Goal: Transaction & Acquisition: Purchase product/service

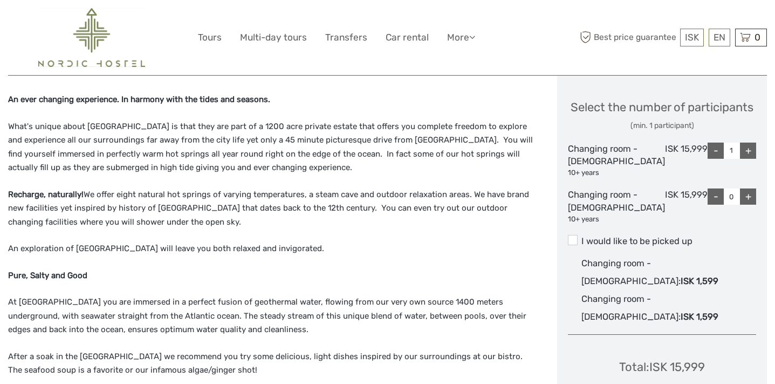
scroll to position [537, 0]
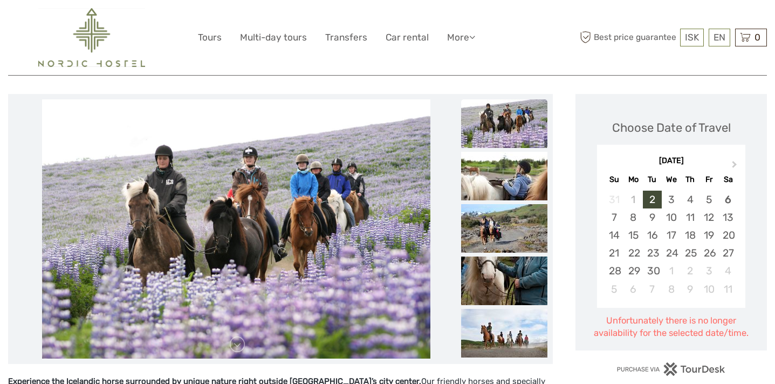
scroll to position [124, 0]
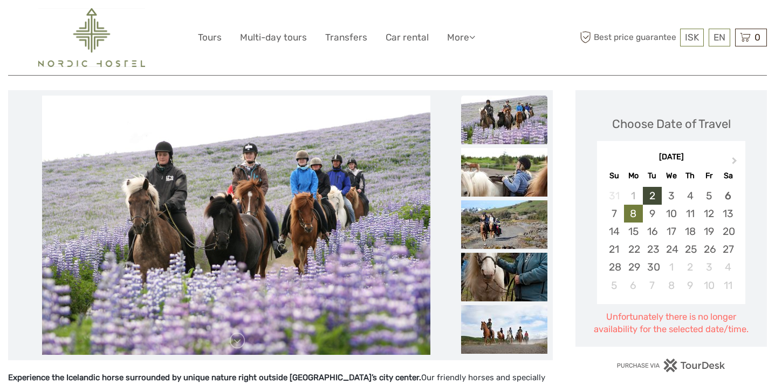
click at [630, 214] on div "8" at bounding box center [633, 213] width 19 height 18
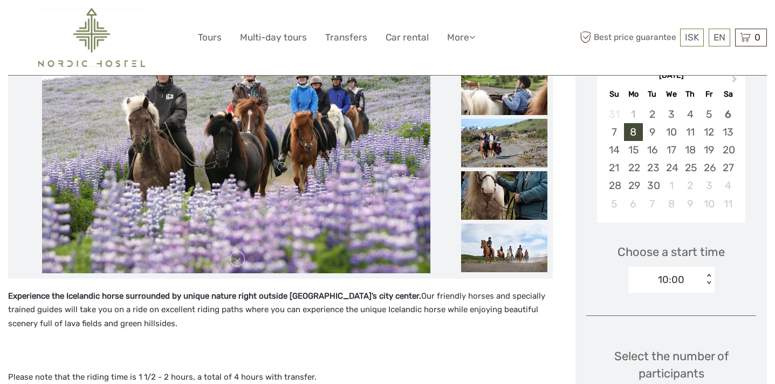
scroll to position [264, 0]
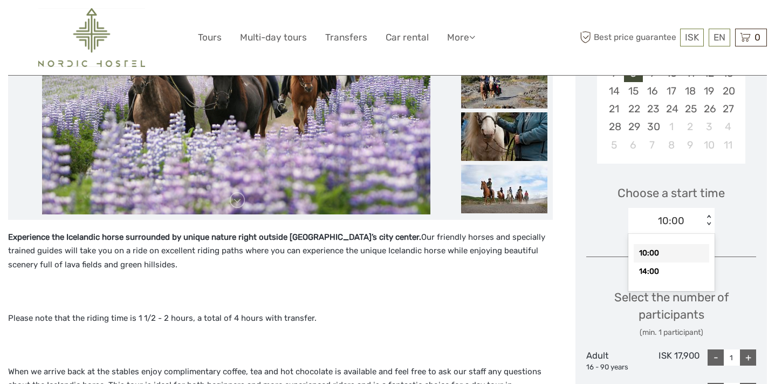
click at [707, 221] on div "< >" at bounding box center [708, 220] width 9 height 11
click at [668, 256] on div "10:00" at bounding box center [672, 253] width 76 height 18
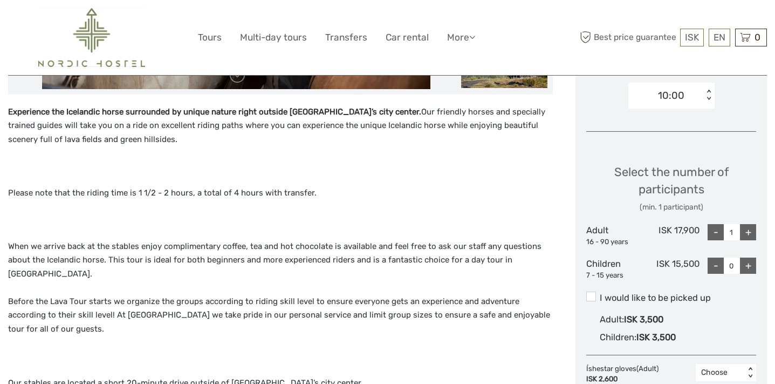
scroll to position [425, 0]
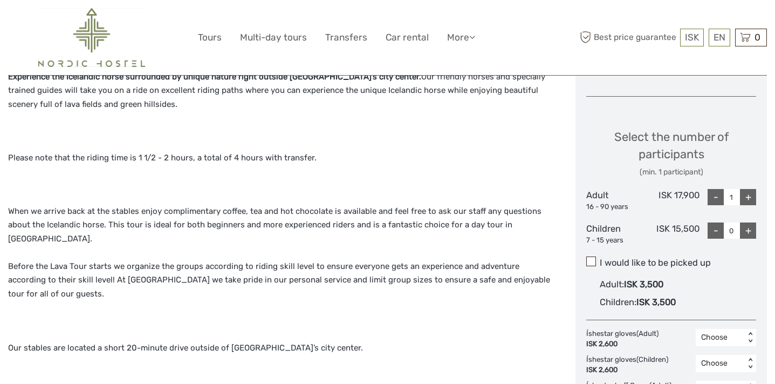
click at [593, 265] on span at bounding box center [591, 261] width 10 height 10
click at [600, 258] on input "I would like to be picked up" at bounding box center [600, 258] width 0 height 0
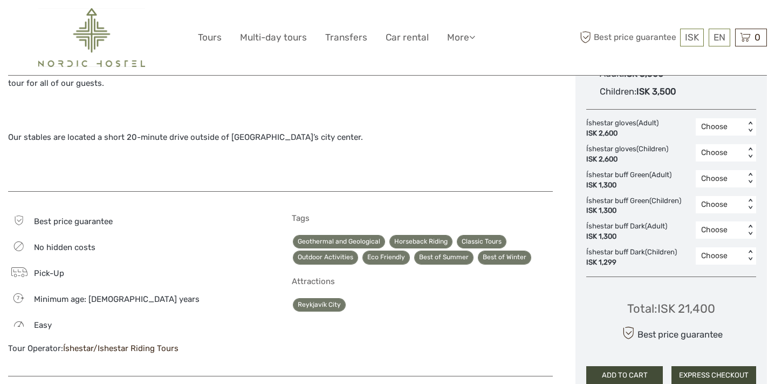
scroll to position [648, 0]
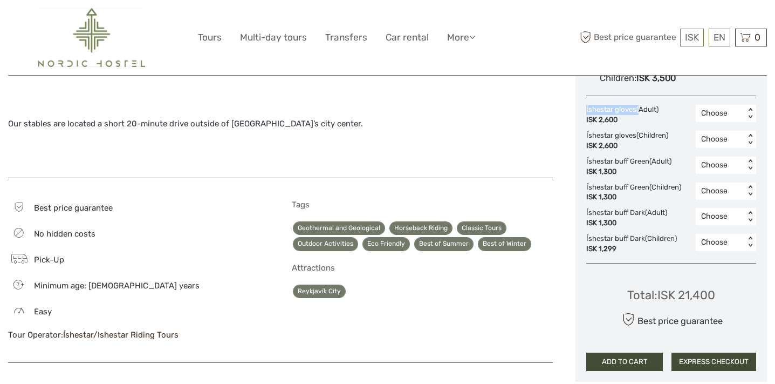
drag, startPoint x: 637, startPoint y: 111, endPoint x: 584, endPoint y: 113, distance: 53.5
copy div "Íshestar gloves"
click at [629, 125] on div "Íshestar gloves (Adult) ISK 2,600 Choose < > Íshestar gloves (Children) ISK 2,6…" at bounding box center [671, 179] width 170 height 149
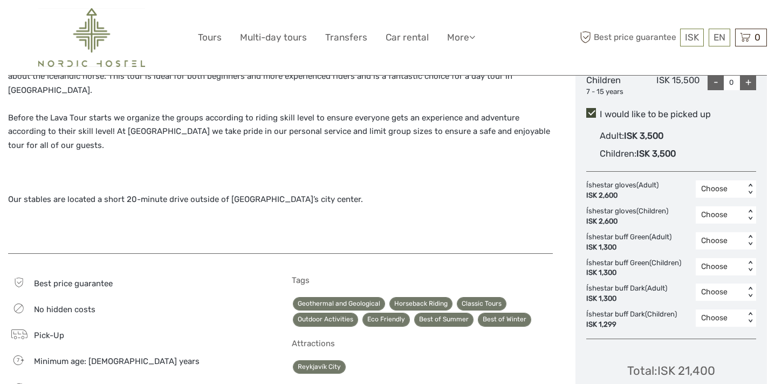
scroll to position [574, 0]
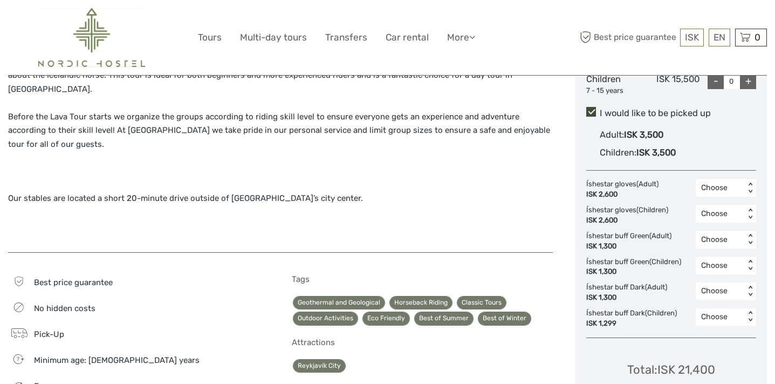
click at [732, 179] on div "Choose < >" at bounding box center [726, 187] width 60 height 17
click at [711, 230] on div "1" at bounding box center [726, 234] width 50 height 18
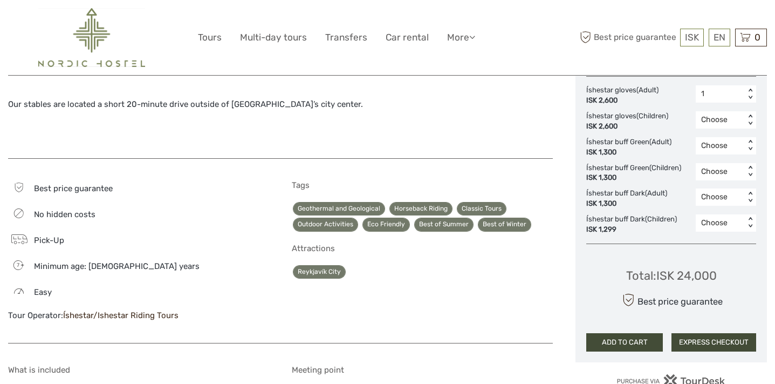
scroll to position [670, 0]
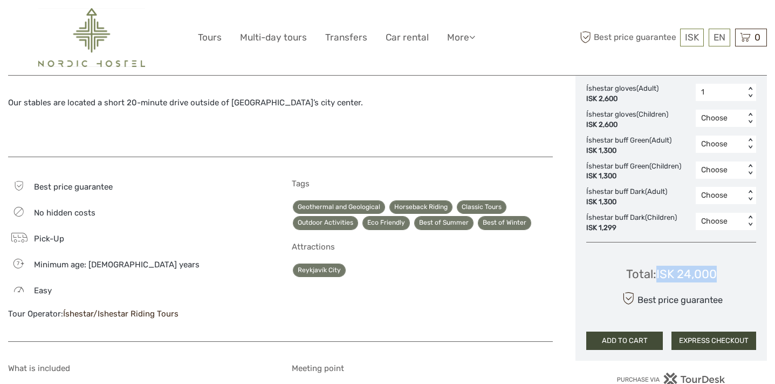
drag, startPoint x: 718, startPoint y: 272, endPoint x: 657, endPoint y: 273, distance: 60.4
click at [657, 273] on div "Total : ISK 24,000 Best price guarantee ADD TO CART EXPRESS CHECKOUT" at bounding box center [671, 300] width 170 height 99
copy div "ISK 24,000"
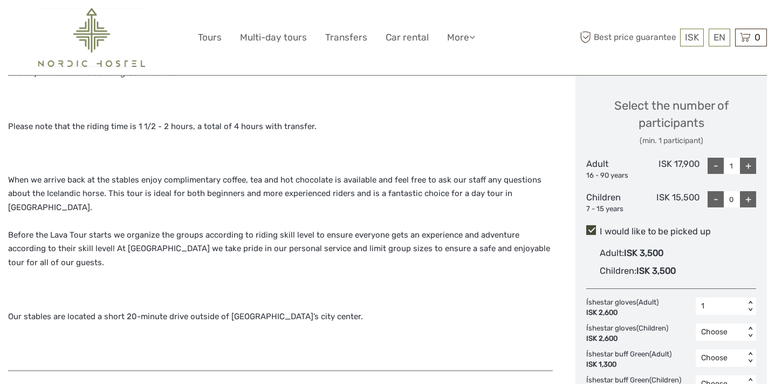
scroll to position [761, 0]
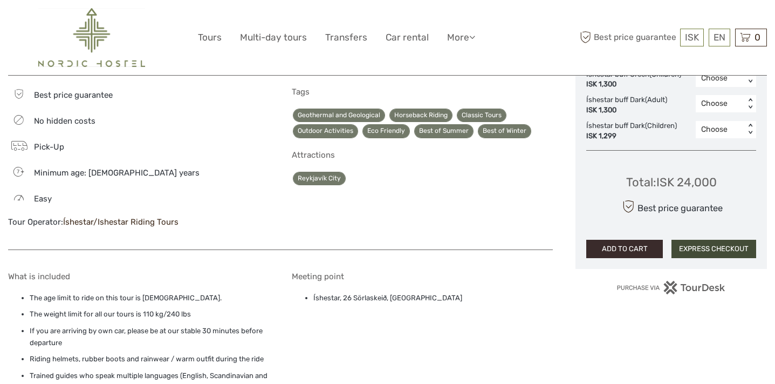
click at [601, 251] on button "ADD TO CART" at bounding box center [624, 249] width 77 height 18
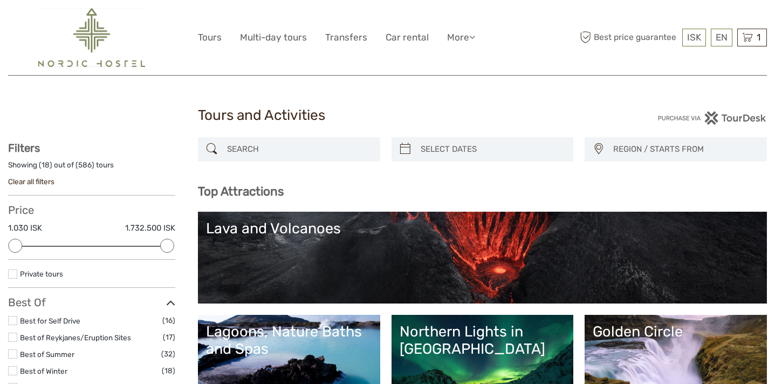
select select
click at [755, 35] on span "1" at bounding box center [758, 37] width 7 height 11
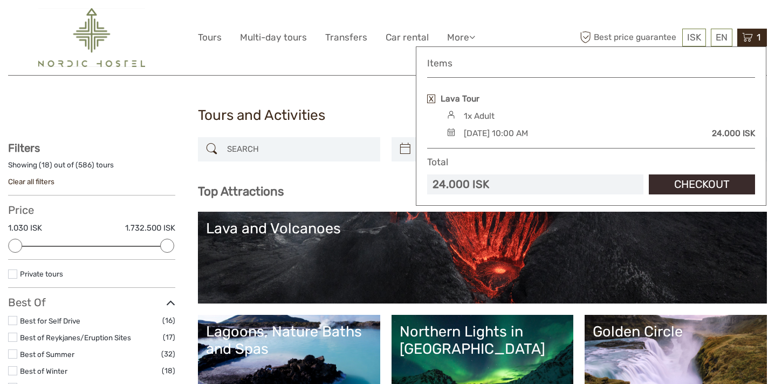
click at [678, 186] on link "Checkout" at bounding box center [702, 184] width 106 height 20
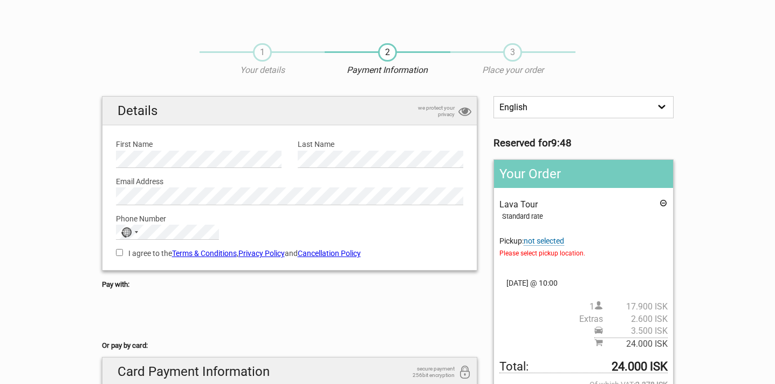
click at [117, 251] on input "I agree to the Terms & Conditions , Privacy Policy and Cancellation Policy" at bounding box center [119, 252] width 7 height 7
checkbox input "true"
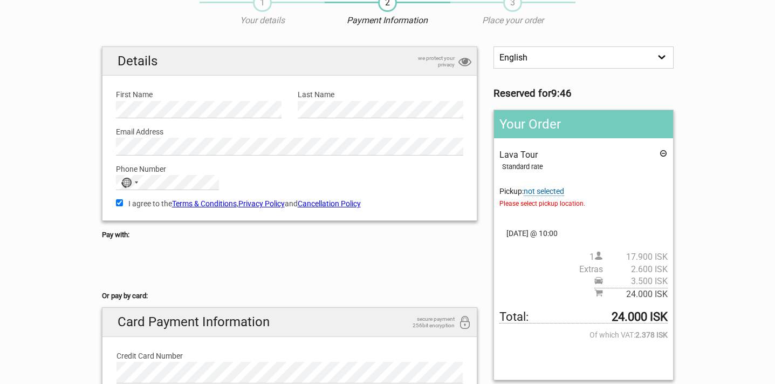
scroll to position [52, 0]
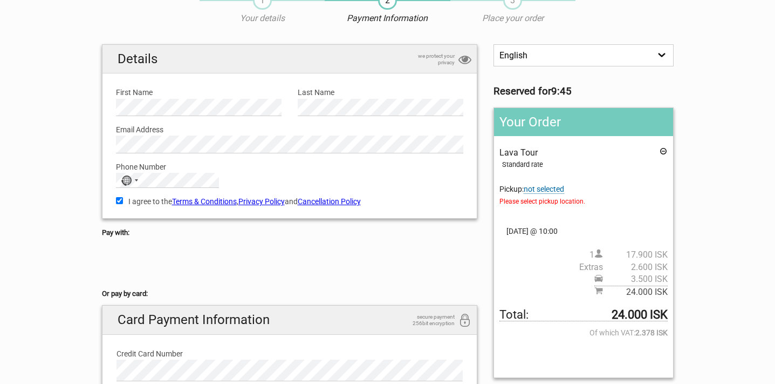
click at [548, 189] on span "not selected" at bounding box center [544, 189] width 40 height 9
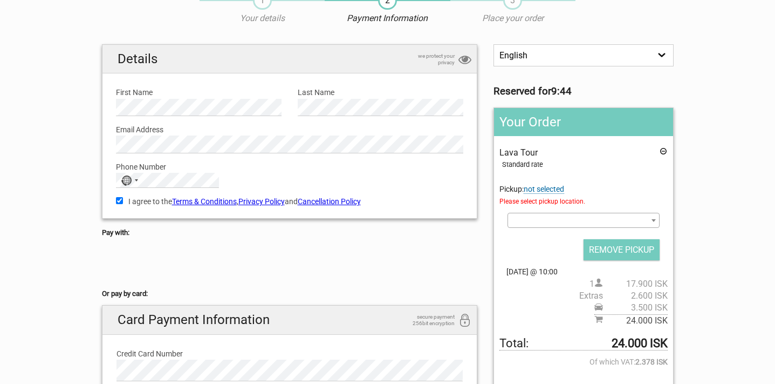
click at [549, 213] on div "Lava Tour Standard rate Pickup: not selected Please select pickup location. Sel…" at bounding box center [584, 237] width 168 height 180
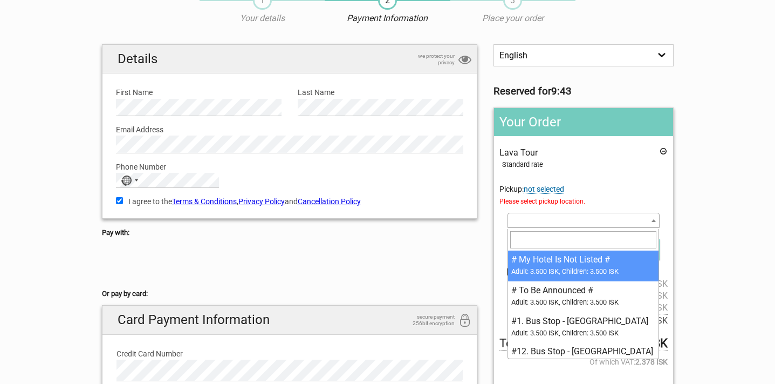
click at [547, 218] on span at bounding box center [584, 220] width 152 height 15
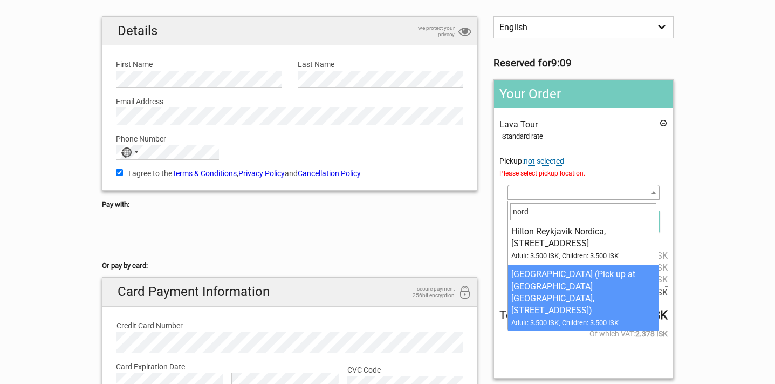
scroll to position [81, 0]
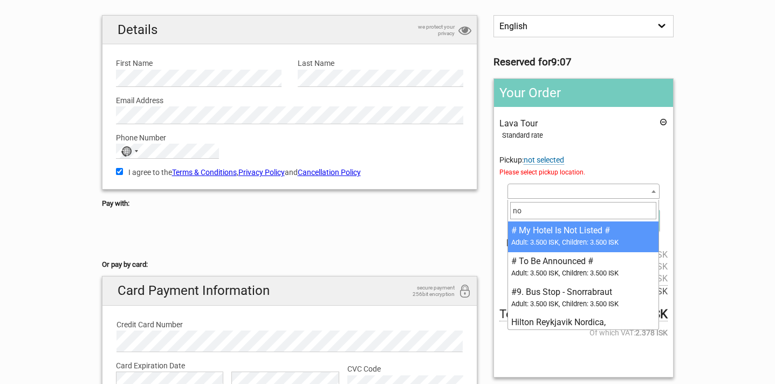
type input "n"
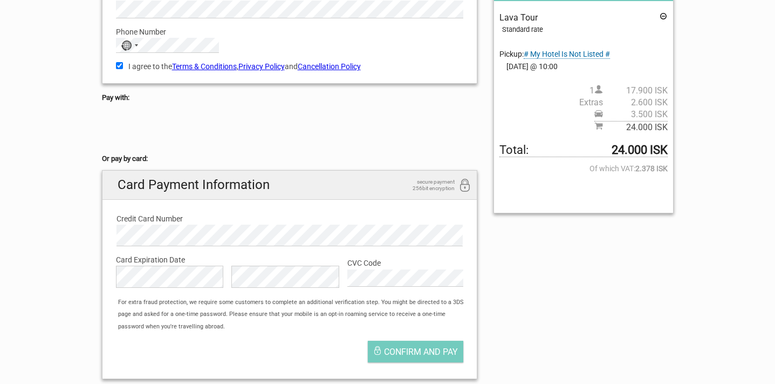
scroll to position [191, 0]
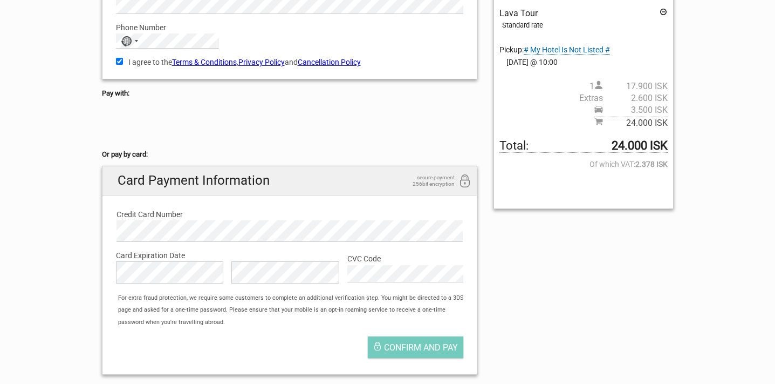
click at [507, 240] on div "English Español Deutsch Reserved for 8:15 Your Order Lava Tour Standard rate Pi…" at bounding box center [388, 144] width 588 height 478
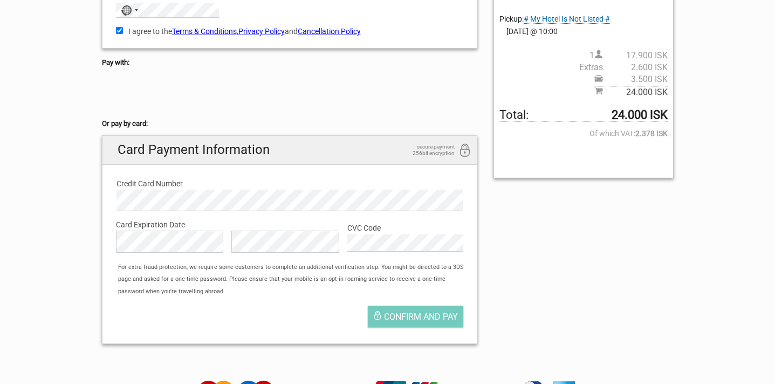
click at [508, 231] on div "English Español Deutsch Reserved for 8:09 Your Order Lava Tour Standard rate Pi…" at bounding box center [388, 113] width 588 height 478
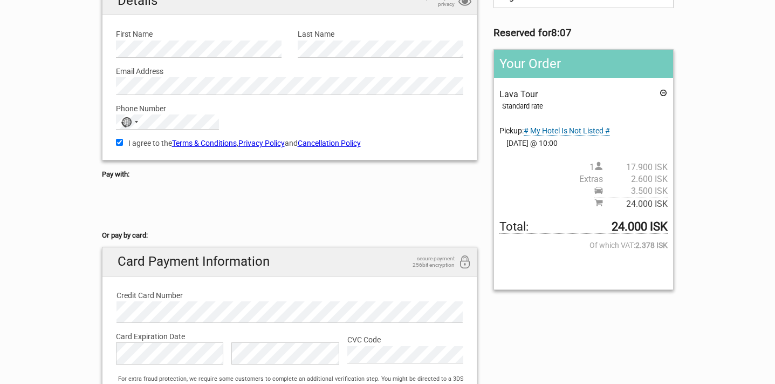
scroll to position [64, 0]
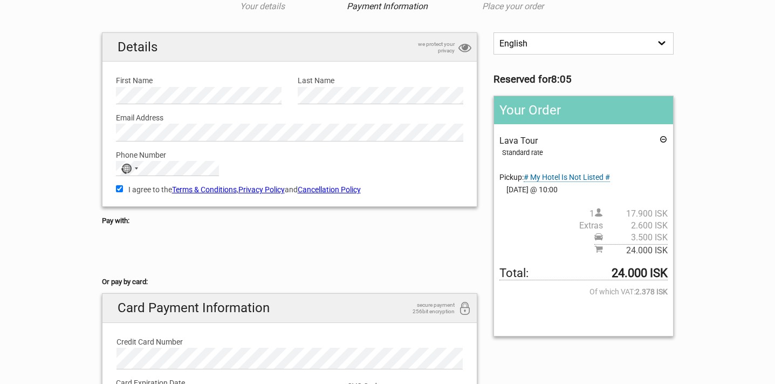
click at [550, 177] on span "# My Hotel Is Not Listed #" at bounding box center [567, 177] width 86 height 9
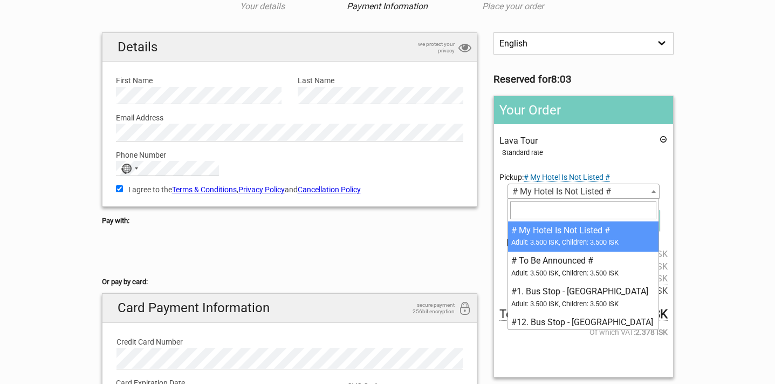
click at [589, 191] on span "# My Hotel Is Not Listed #" at bounding box center [583, 191] width 151 height 15
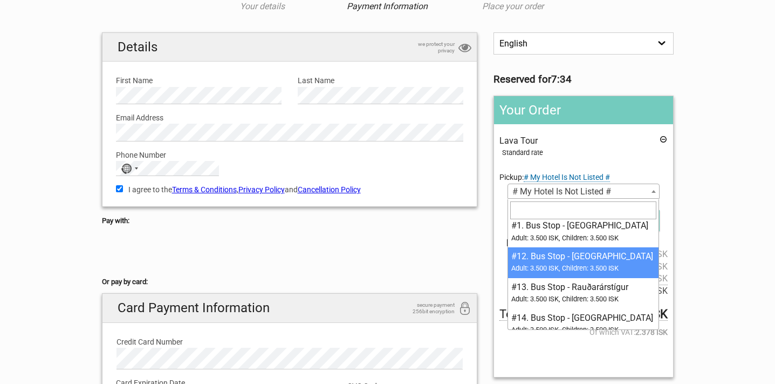
scroll to position [66, 0]
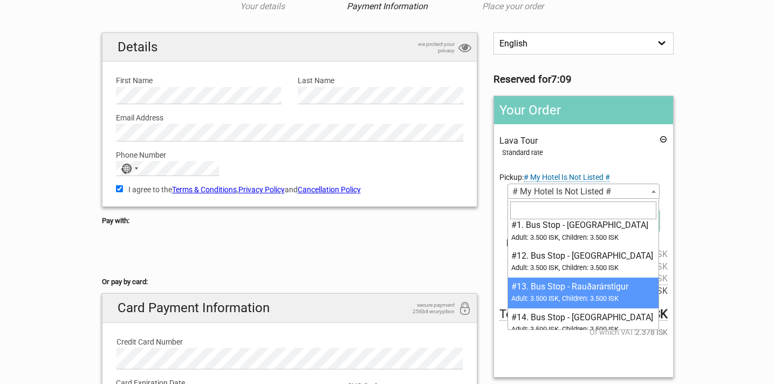
select select "208096"
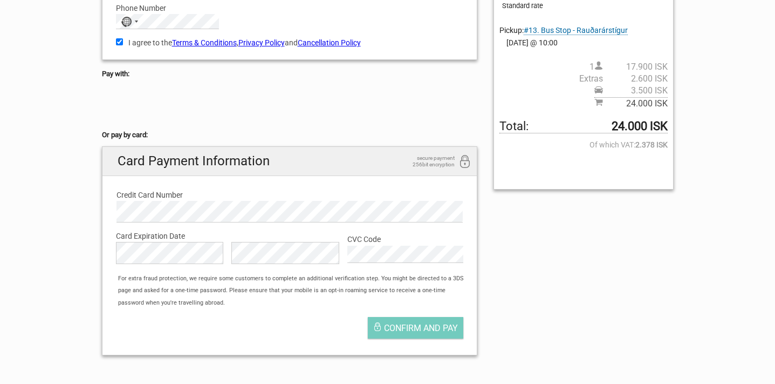
scroll to position [240, 0]
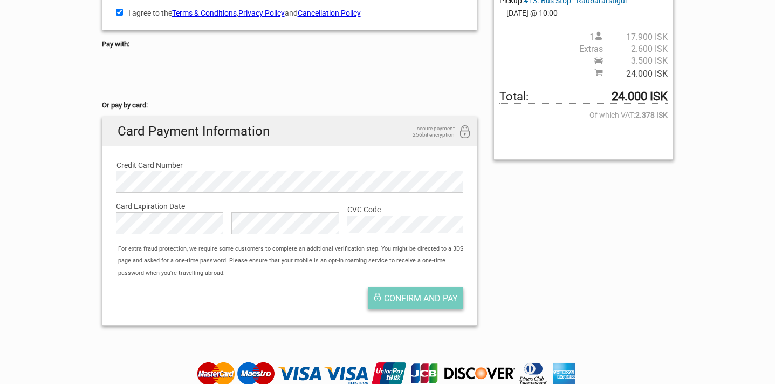
click at [419, 297] on span "Confirm and pay" at bounding box center [421, 298] width 74 height 10
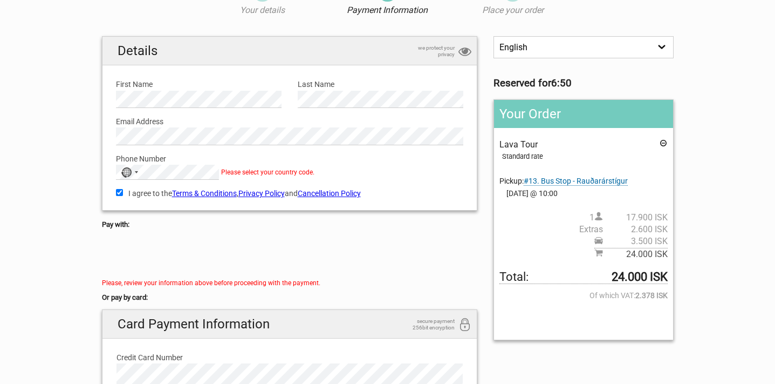
scroll to position [40, 0]
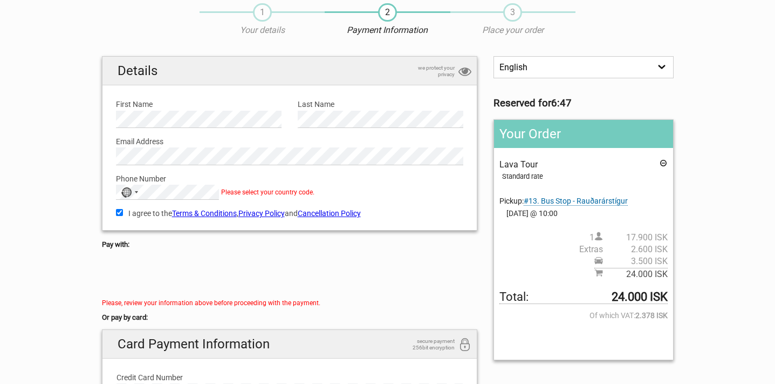
click at [328, 136] on label "Email Address" at bounding box center [290, 141] width 348 height 12
click at [133, 193] on div "No country selected" at bounding box center [129, 192] width 25 height 14
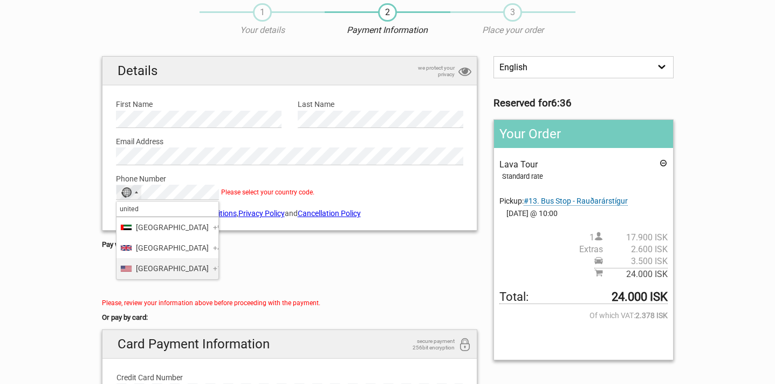
type input "united"
click at [151, 274] on span "[GEOGRAPHIC_DATA]" at bounding box center [172, 268] width 73 height 12
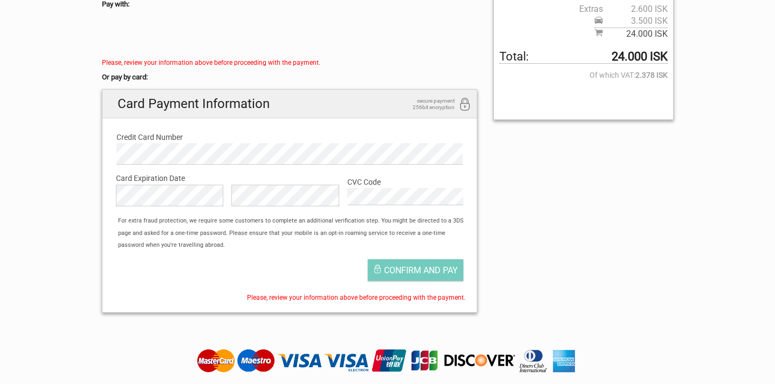
scroll to position [281, 0]
click at [412, 271] on span "Confirm and pay" at bounding box center [421, 269] width 74 height 10
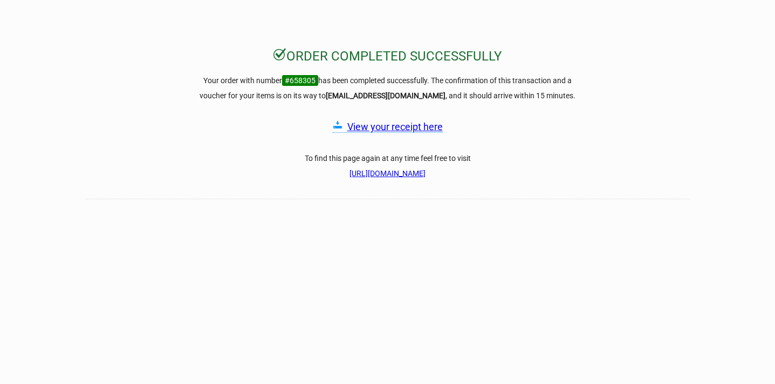
scroll to position [52, 0]
